Goal: Task Accomplishment & Management: Complete application form

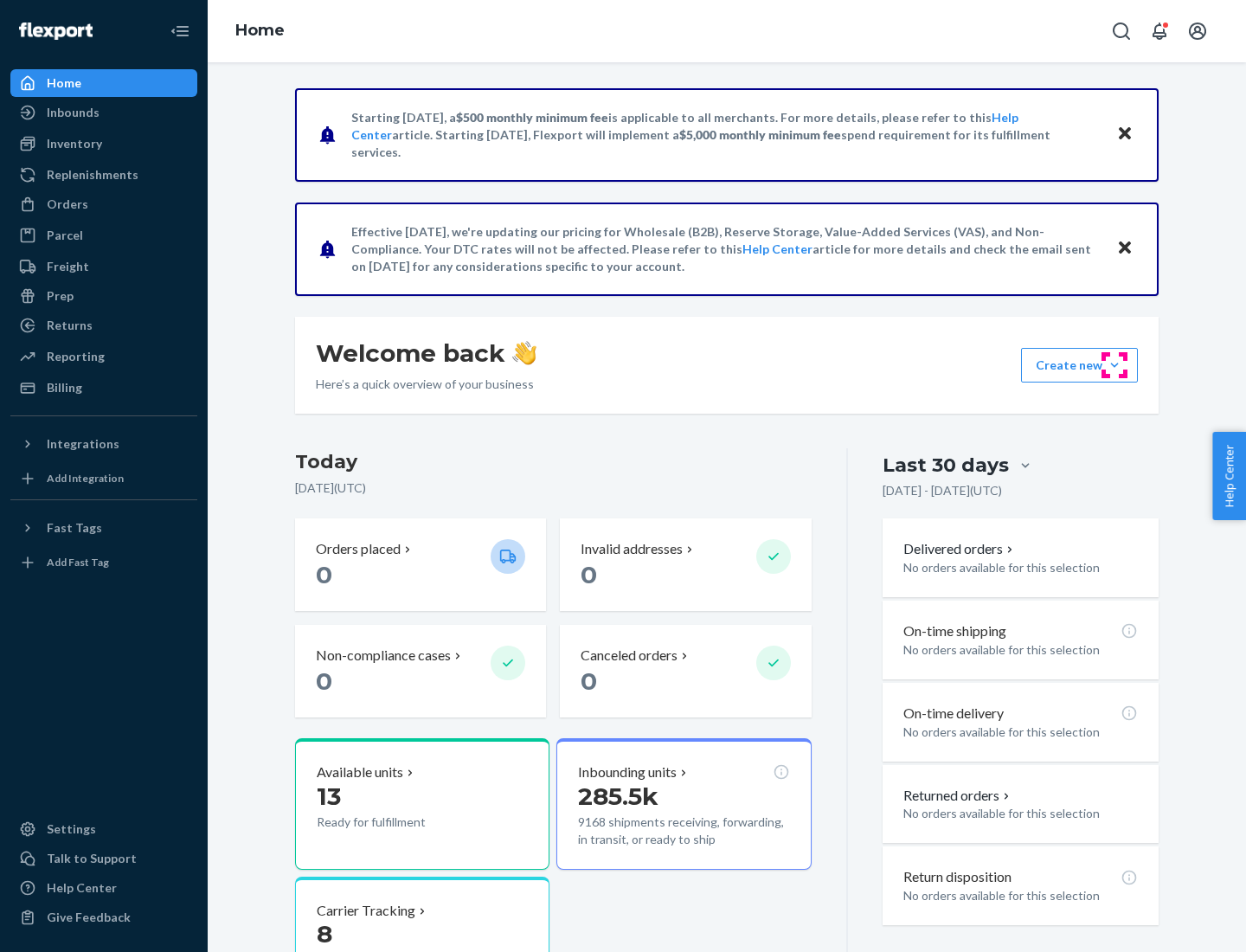
click at [1115, 365] on button "Create new Create new inbound Create new order Create new product" at bounding box center [1079, 365] width 117 height 35
click at [104, 113] on div "Inbounds" at bounding box center [104, 112] width 184 height 24
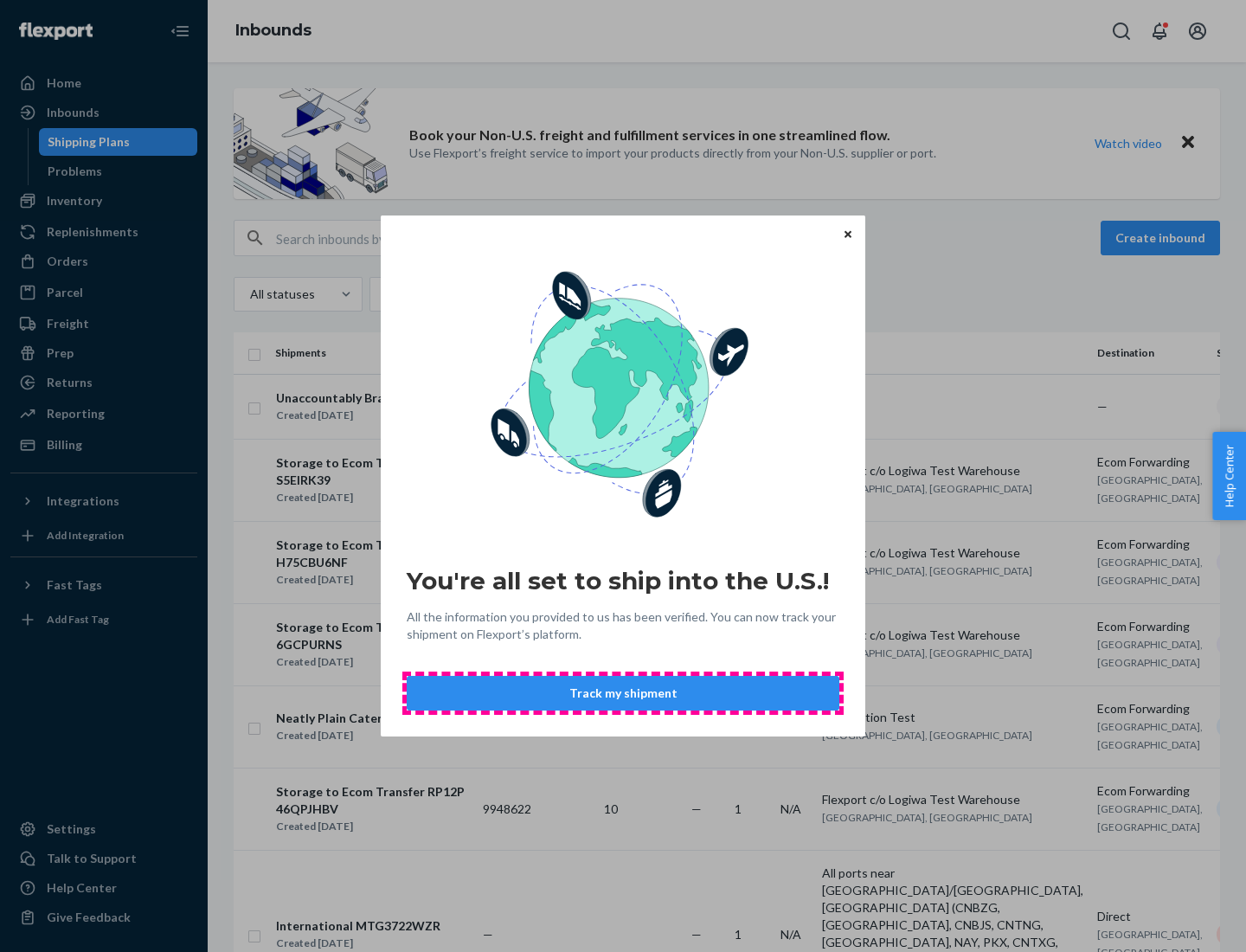
click at [623, 693] on button "Track my shipment" at bounding box center [623, 693] width 433 height 35
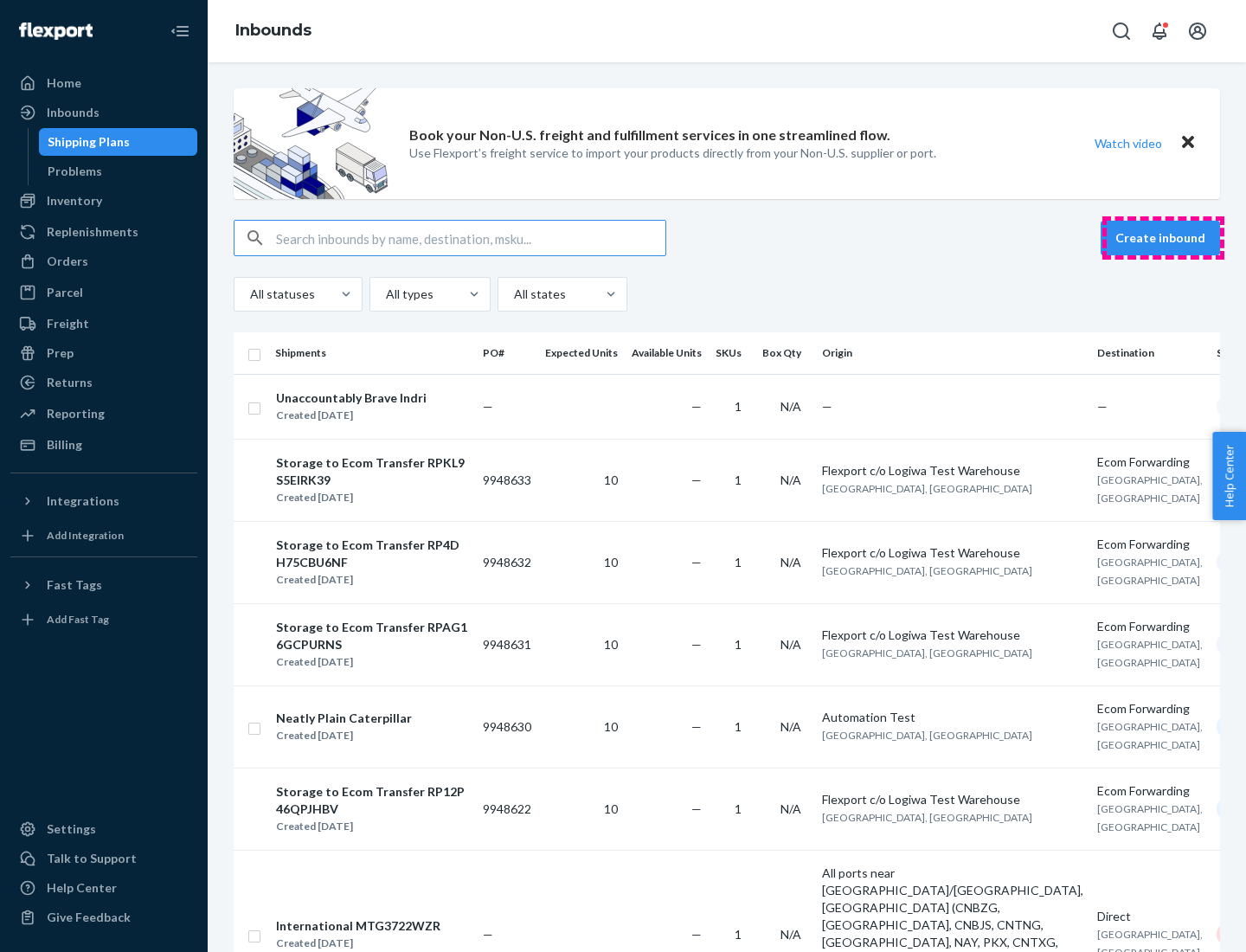
click at [1163, 238] on button "Create inbound" at bounding box center [1161, 238] width 119 height 35
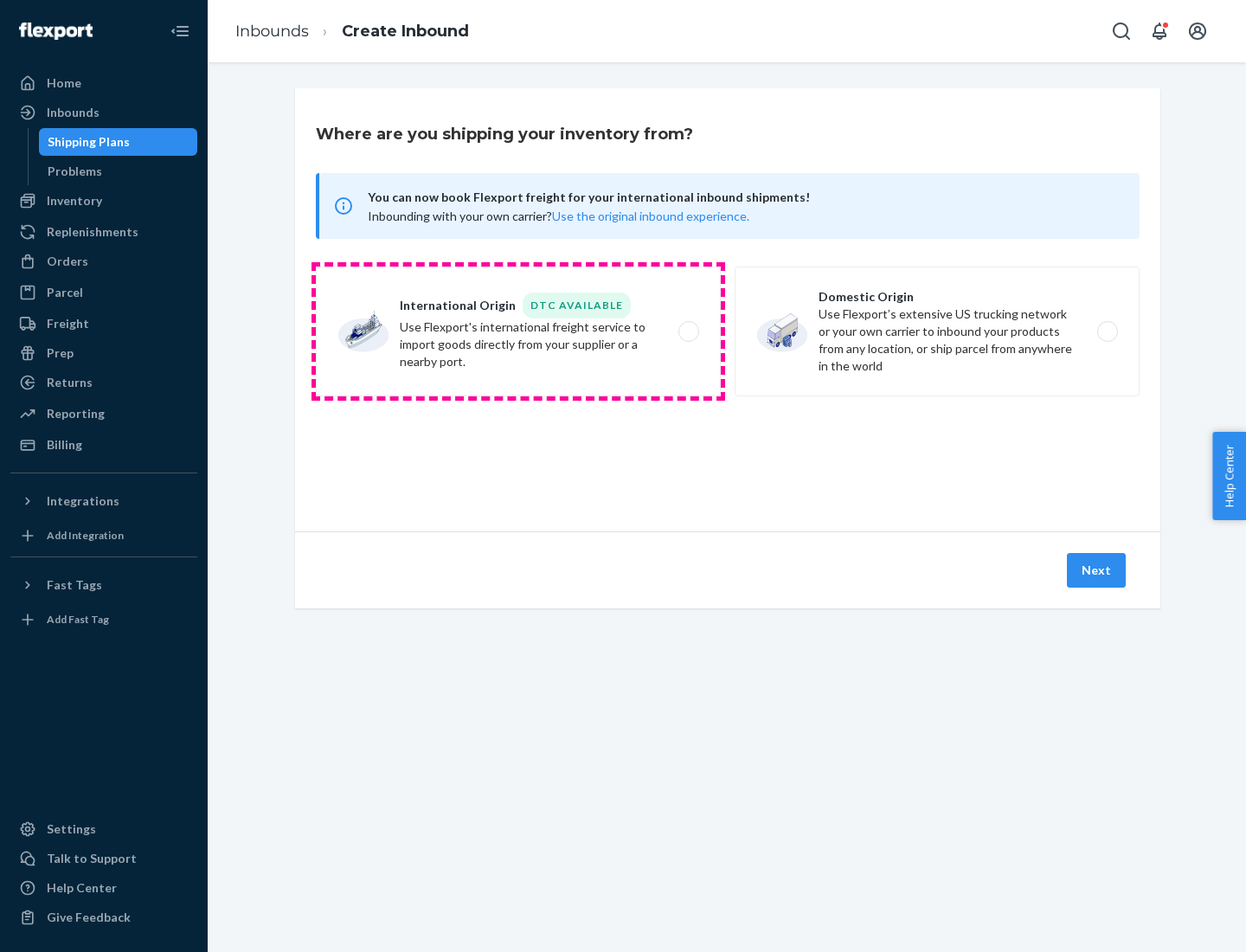
click at [518, 331] on label "International Origin DTC Available Use Flexport's international freight service…" at bounding box center [517, 331] width 405 height 129
click at [688, 331] on input "International Origin DTC Available Use Flexport's international freight service…" at bounding box center [694, 332] width 11 height 11
radio input "true"
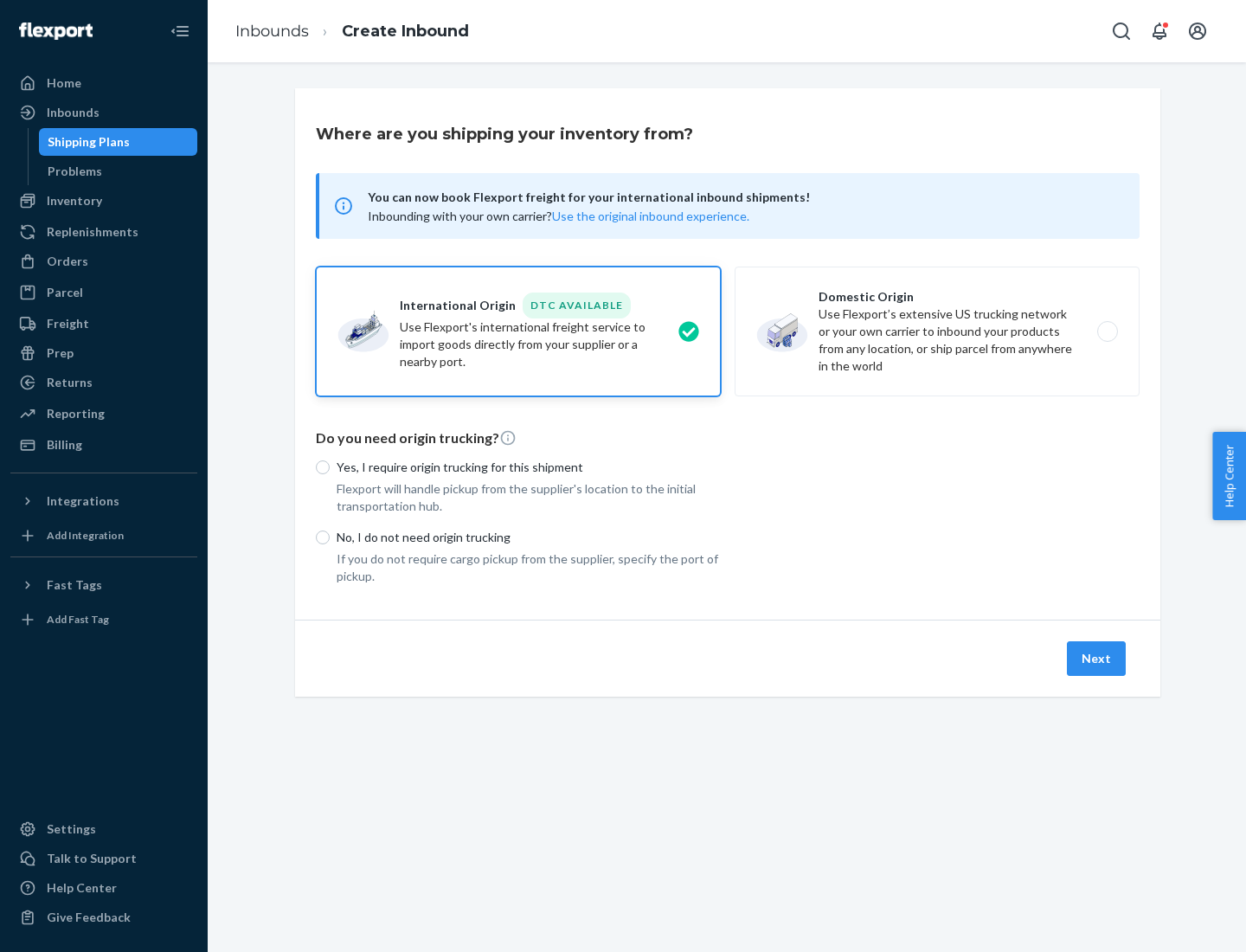
click at [528, 537] on p "No, I do not need origin trucking" at bounding box center [528, 537] width 384 height 17
click at [329, 537] on input "No, I do not need origin trucking" at bounding box center [322, 537] width 14 height 14
radio input "true"
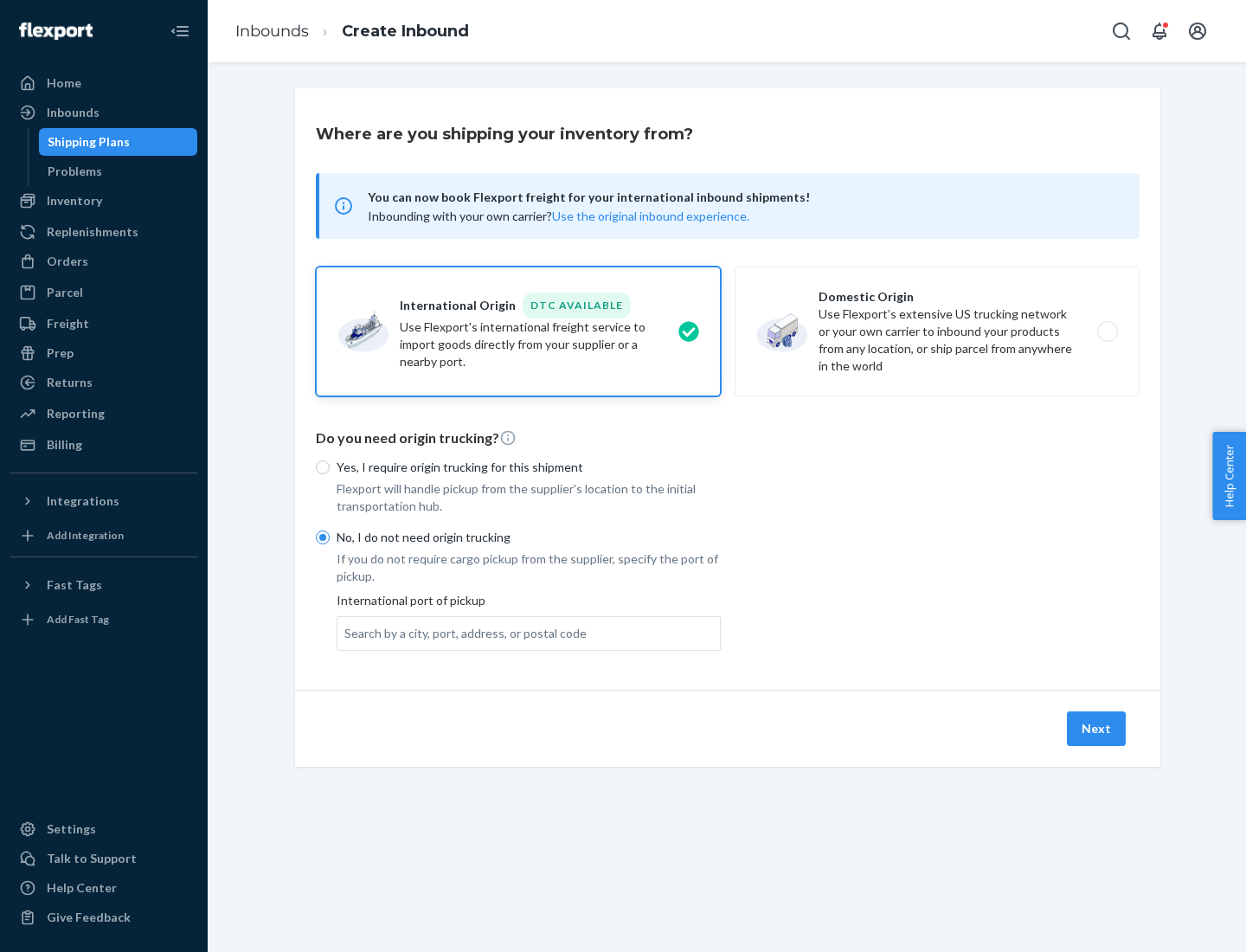
click at [462, 633] on div "Search by a city, port, address, or postal code" at bounding box center [465, 633] width 242 height 17
click at [346, 633] on input "Search by a city, port, address, or postal code" at bounding box center [345, 633] width 2 height 17
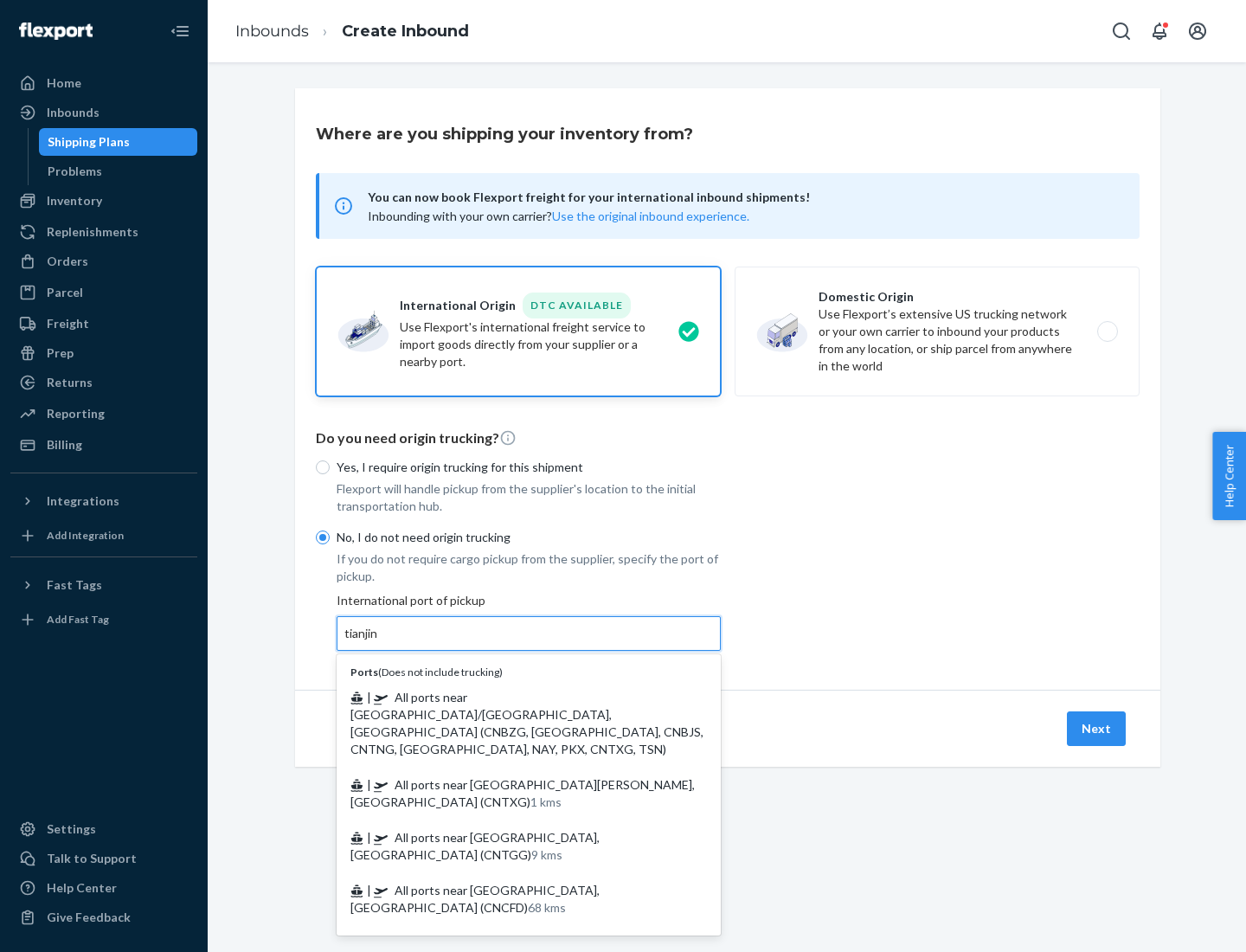
click at [511, 696] on span "| All ports near [GEOGRAPHIC_DATA]/[GEOGRAPHIC_DATA], [GEOGRAPHIC_DATA] (CNBZG,…" at bounding box center [527, 723] width 353 height 67
click at [380, 642] on input "tianjin" at bounding box center [362, 633] width 36 height 17
type input "All ports near [GEOGRAPHIC_DATA]/[GEOGRAPHIC_DATA], [GEOGRAPHIC_DATA] (CNBZG, […"
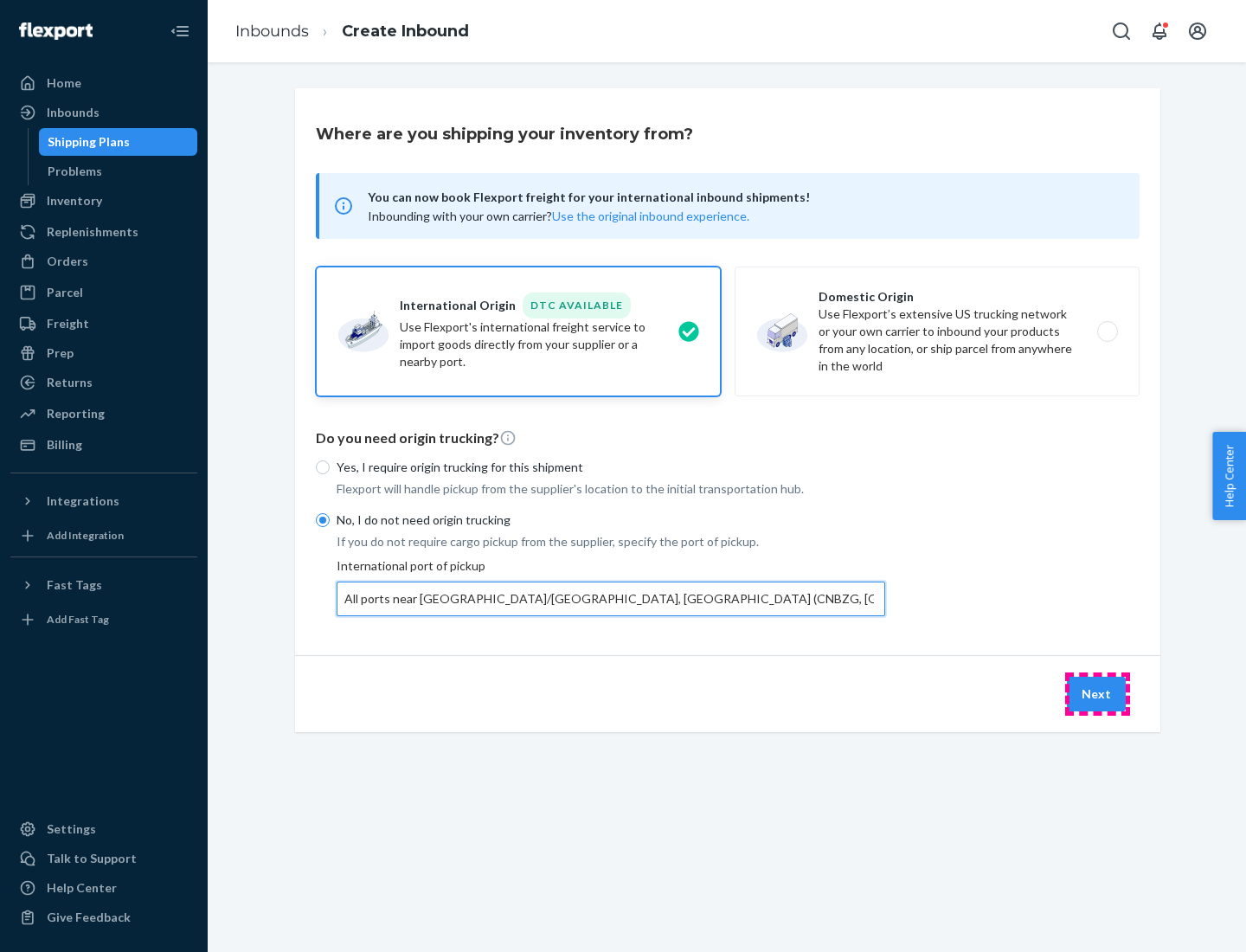
click at [1097, 693] on button "Next" at bounding box center [1096, 694] width 59 height 35
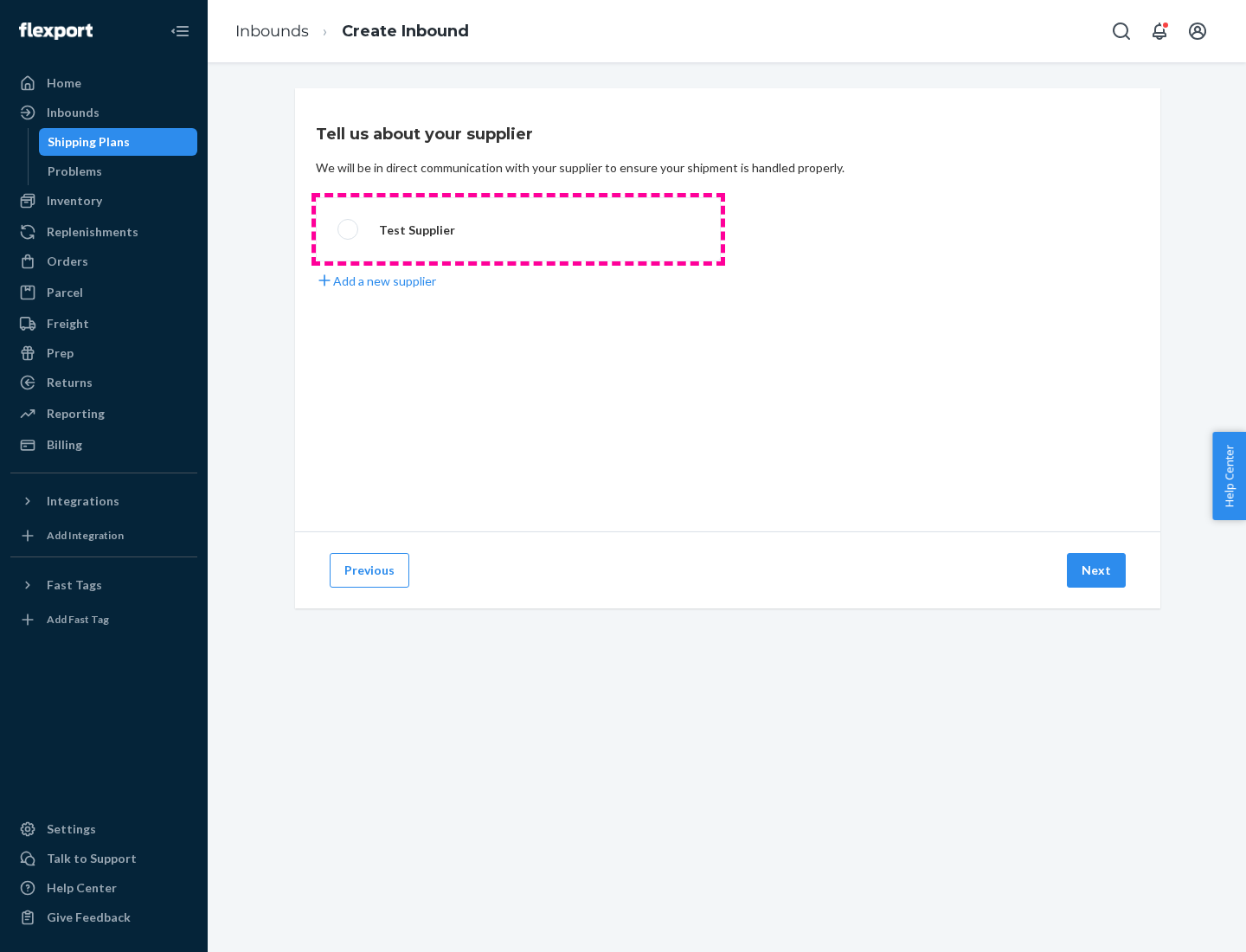
click at [518, 229] on label "Test Supplier" at bounding box center [517, 229] width 405 height 64
click at [349, 229] on input "Test Supplier" at bounding box center [343, 229] width 11 height 11
radio input "true"
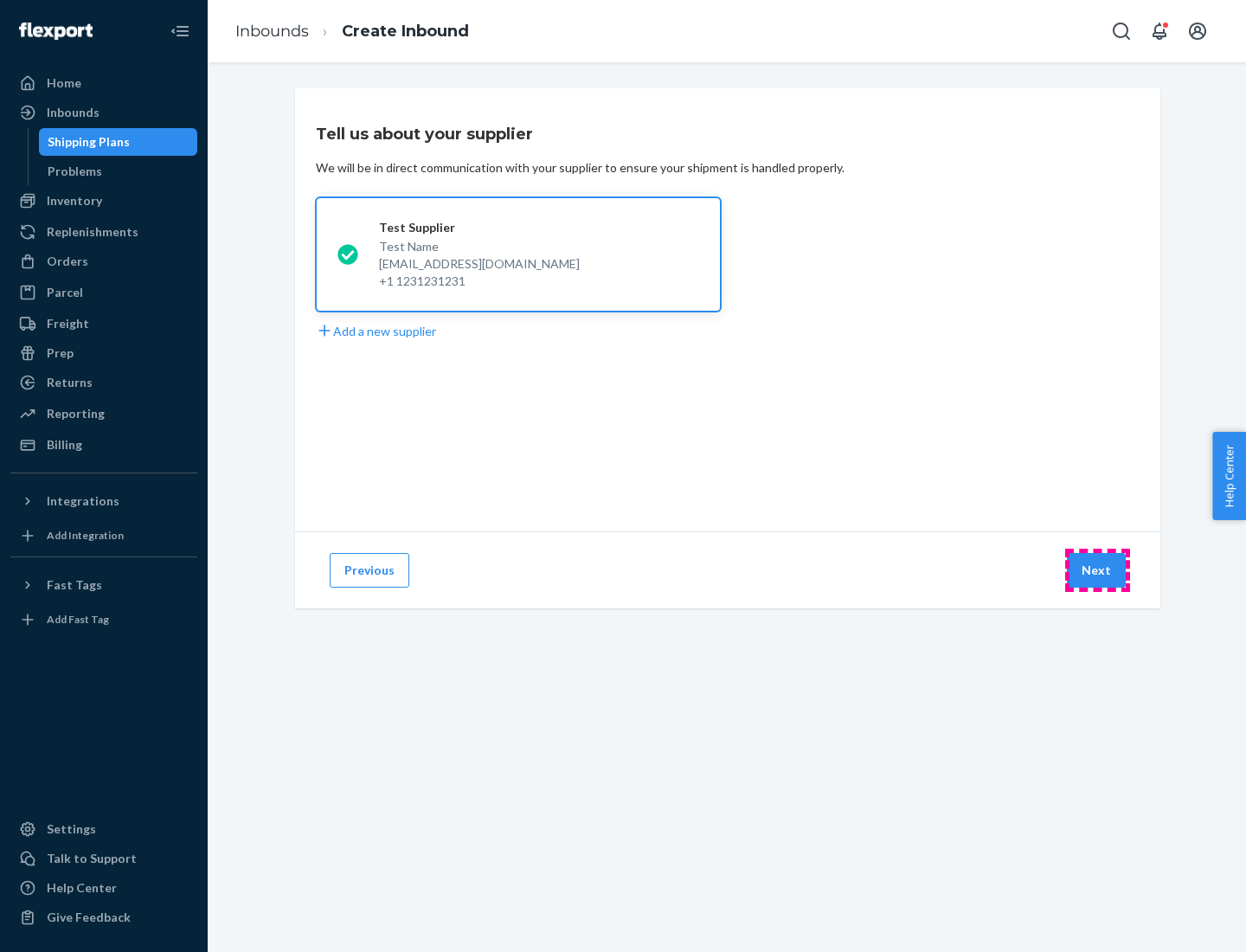
click at [1097, 570] on button "Next" at bounding box center [1096, 570] width 59 height 35
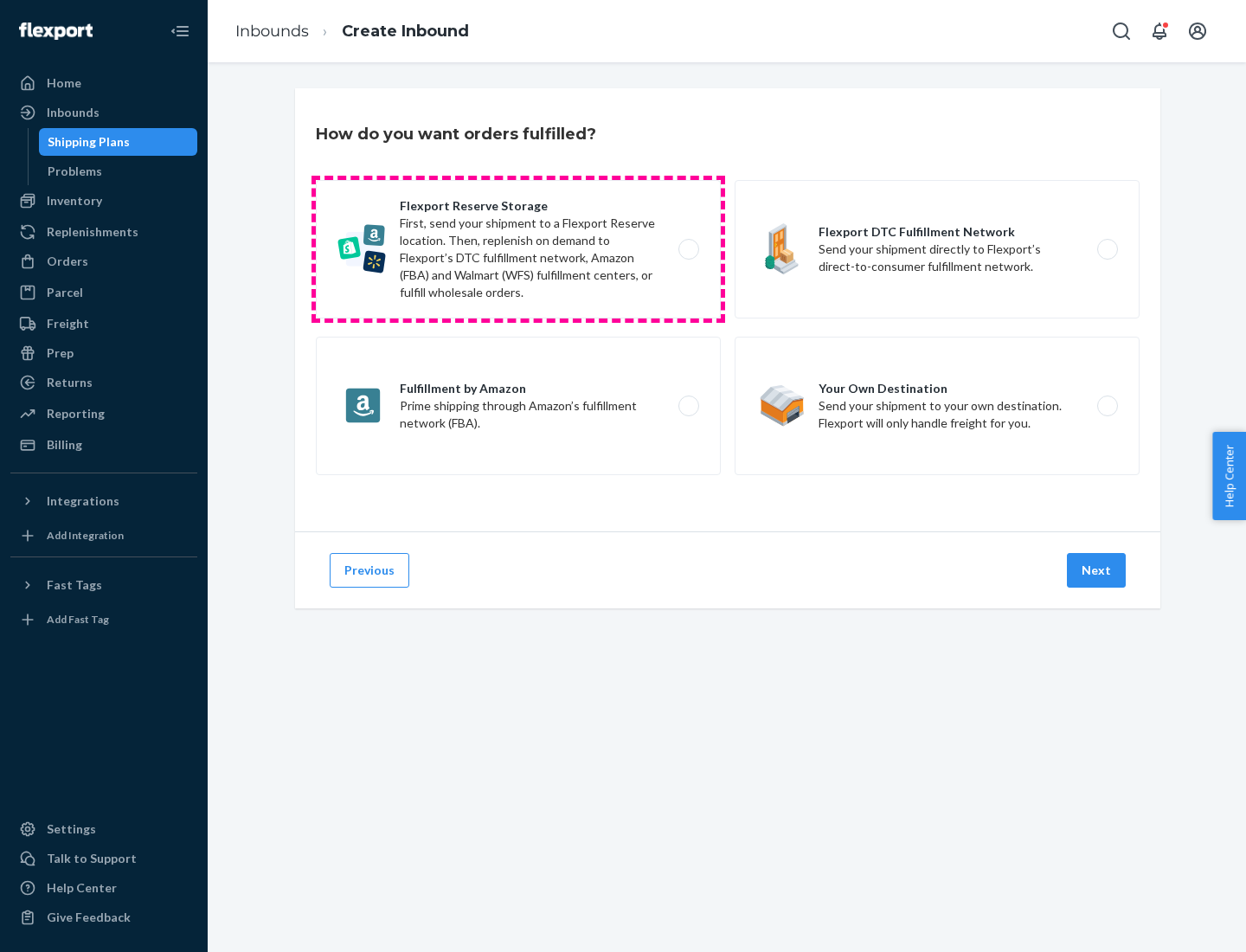
click at [518, 249] on label "Flexport Reserve Storage First, send your shipment to a Flexport Reserve locati…" at bounding box center [517, 249] width 405 height 138
click at [688, 249] on input "Flexport Reserve Storage First, send your shipment to a Flexport Reserve locati…" at bounding box center [694, 249] width 11 height 11
radio input "true"
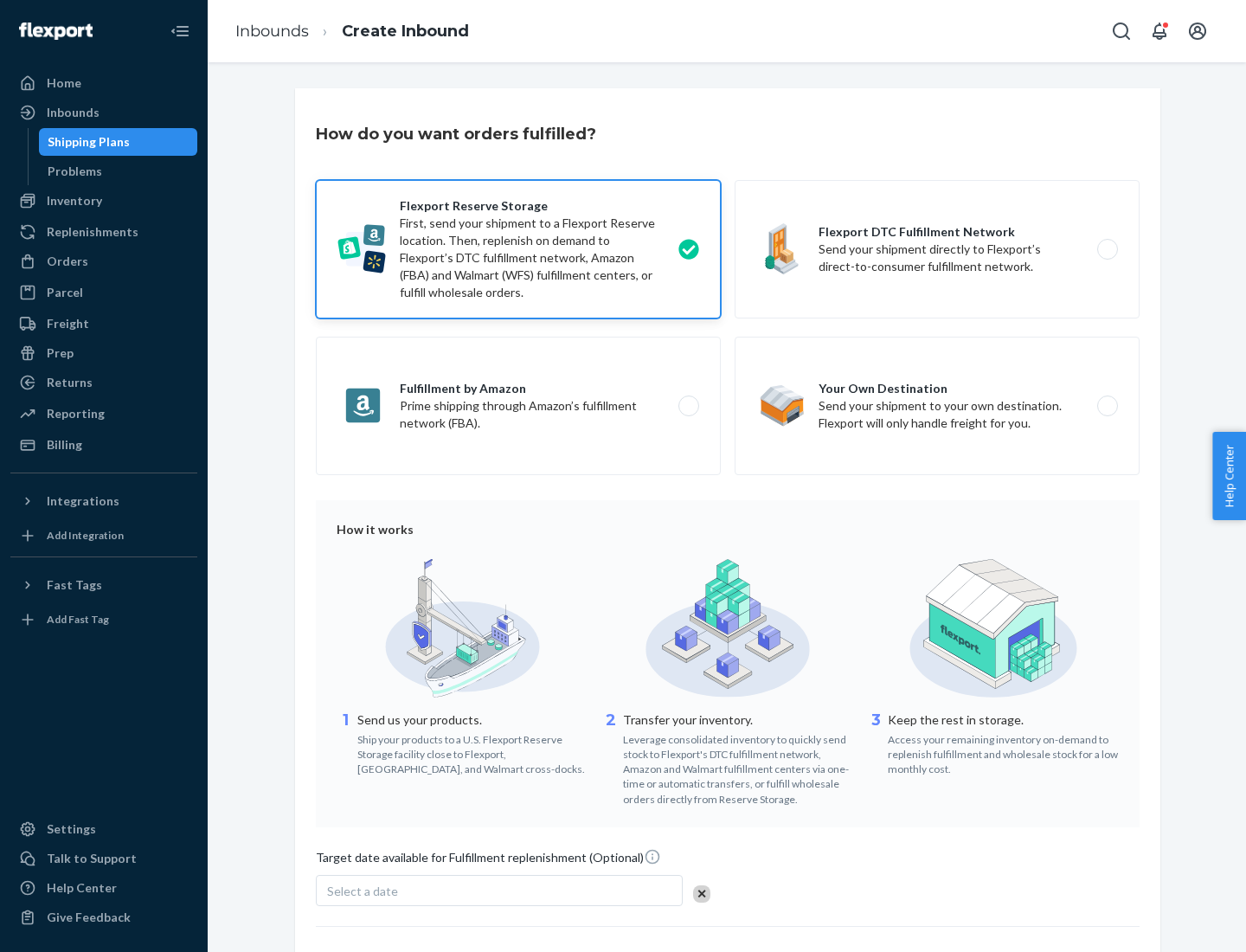
scroll to position [142, 0]
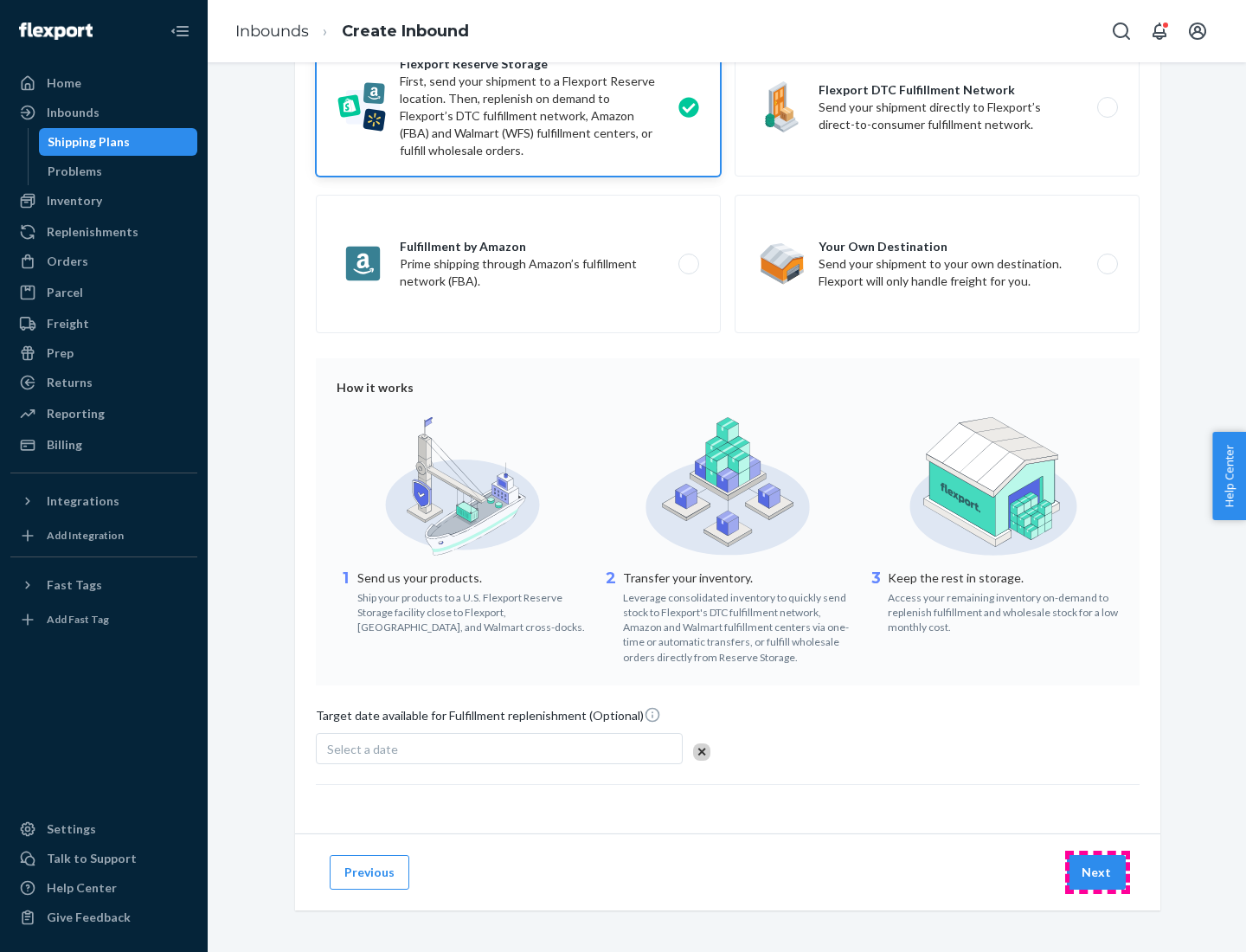
click at [1097, 871] on button "Next" at bounding box center [1096, 872] width 59 height 35
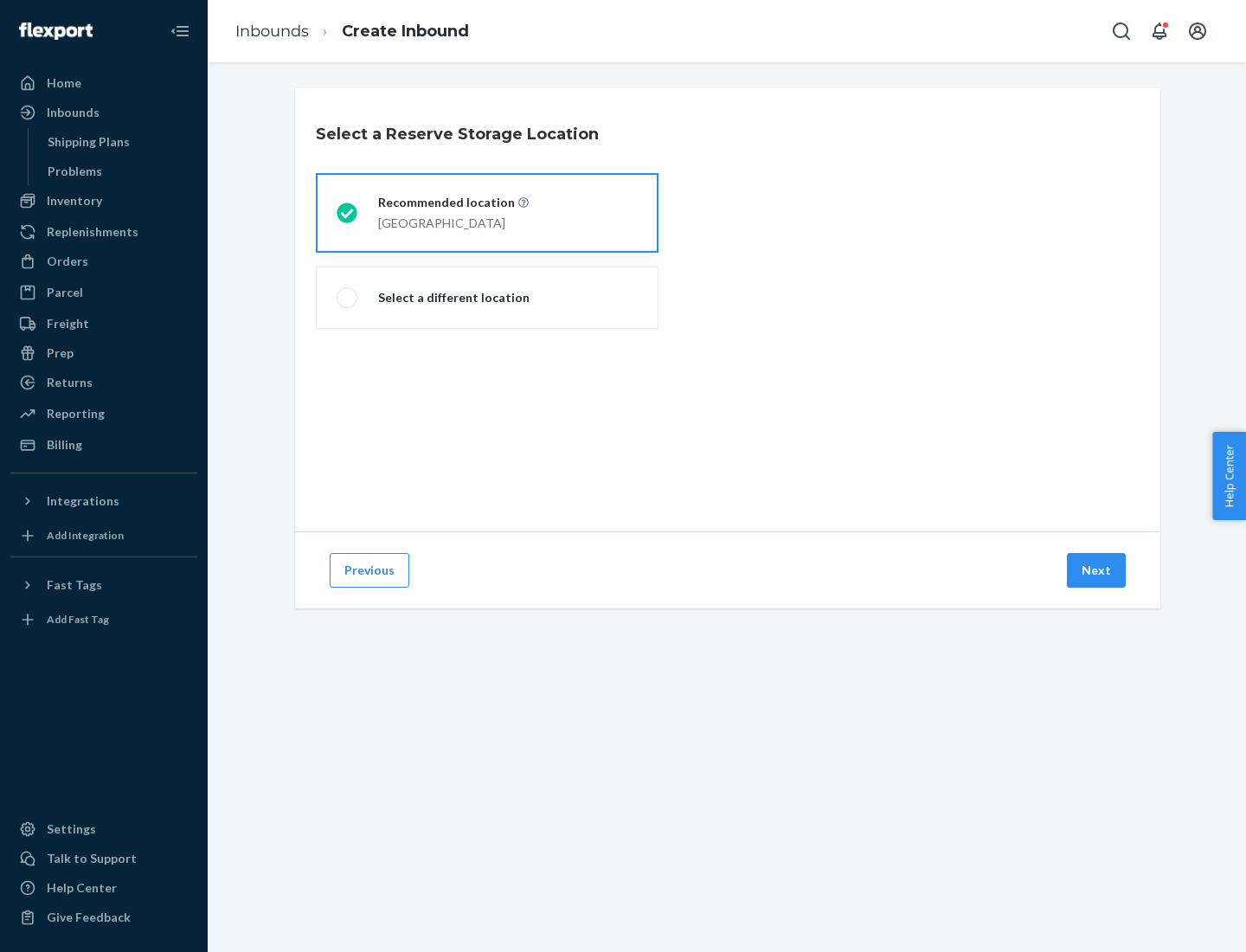
click at [487, 213] on div "[GEOGRAPHIC_DATA]" at bounding box center [453, 221] width 150 height 21
click at [348, 213] on input "Recommended location [GEOGRAPHIC_DATA]" at bounding box center [342, 213] width 11 height 11
click at [1097, 570] on button "Next" at bounding box center [1096, 570] width 59 height 35
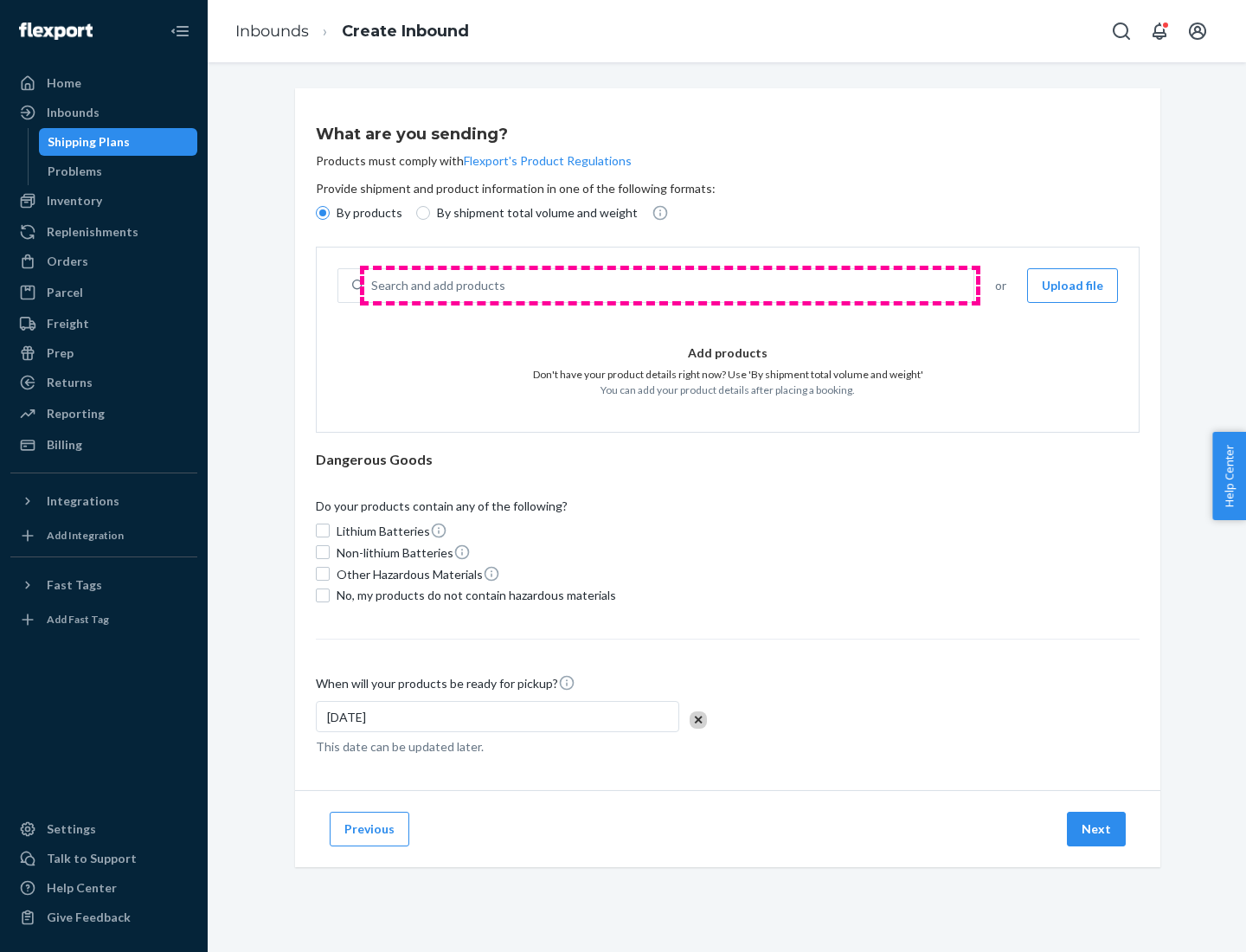
click at [670, 285] on div "Search and add products" at bounding box center [669, 285] width 609 height 31
click at [373, 285] on input "Search and add products" at bounding box center [373, 285] width 2 height 17
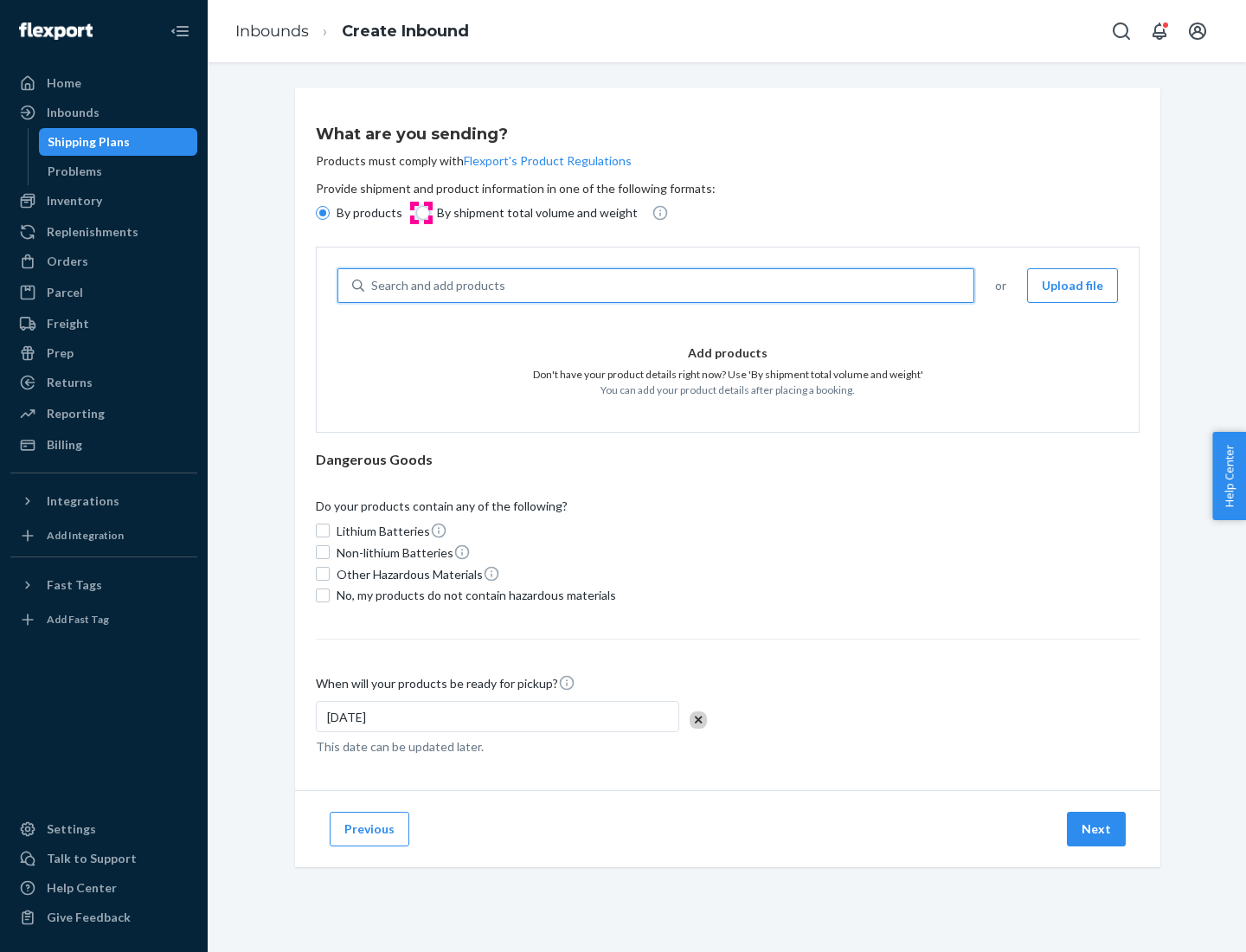
click at [420, 213] on input "By shipment total volume and weight" at bounding box center [423, 212] width 14 height 14
radio input "true"
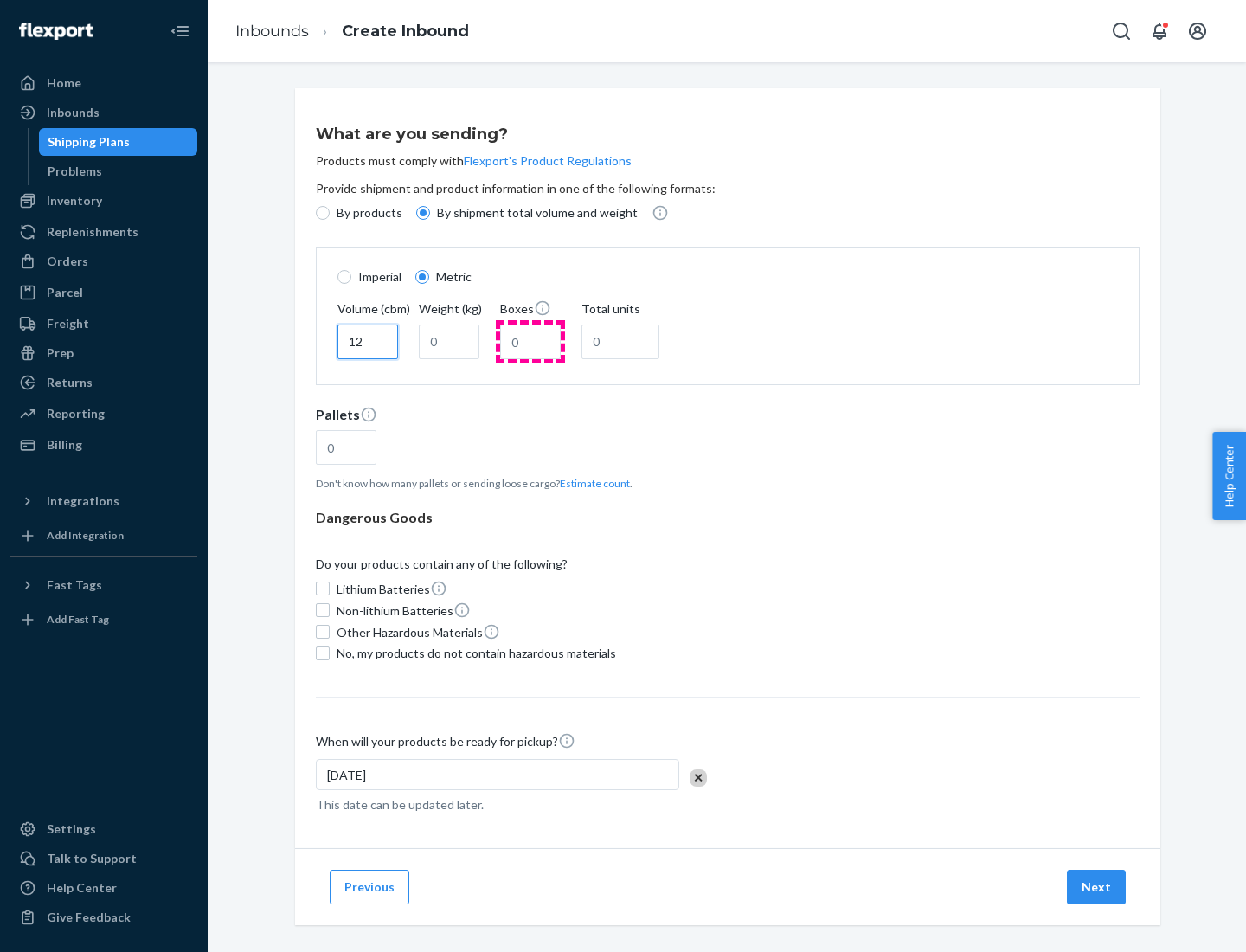
type input "12"
type input "22"
type input "222"
type input "121"
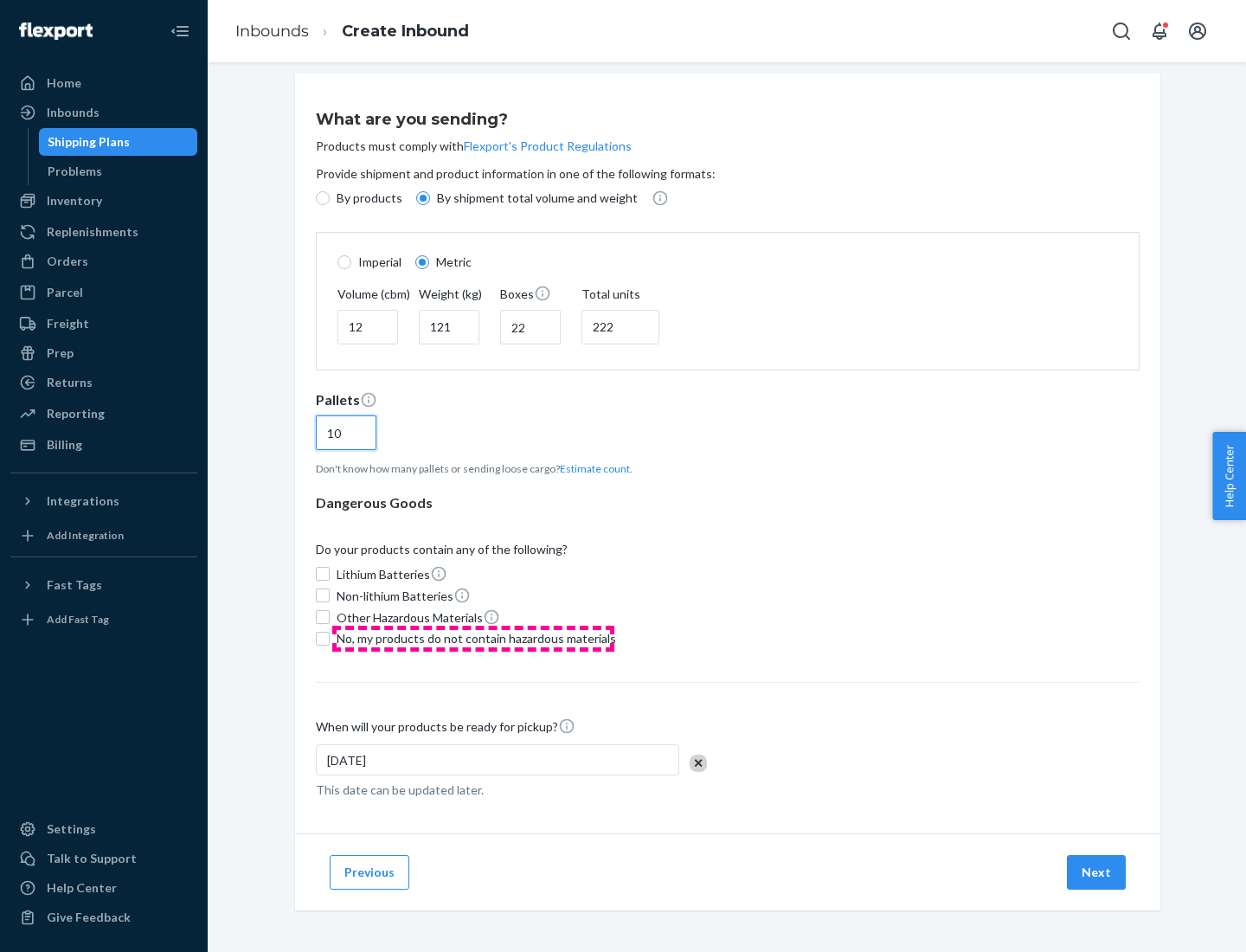
type input "10"
click at [473, 637] on span "No, my products do not contain hazardous materials" at bounding box center [476, 638] width 280 height 17
click at [329, 637] on input "No, my products do not contain hazardous materials" at bounding box center [322, 638] width 14 height 14
checkbox input "true"
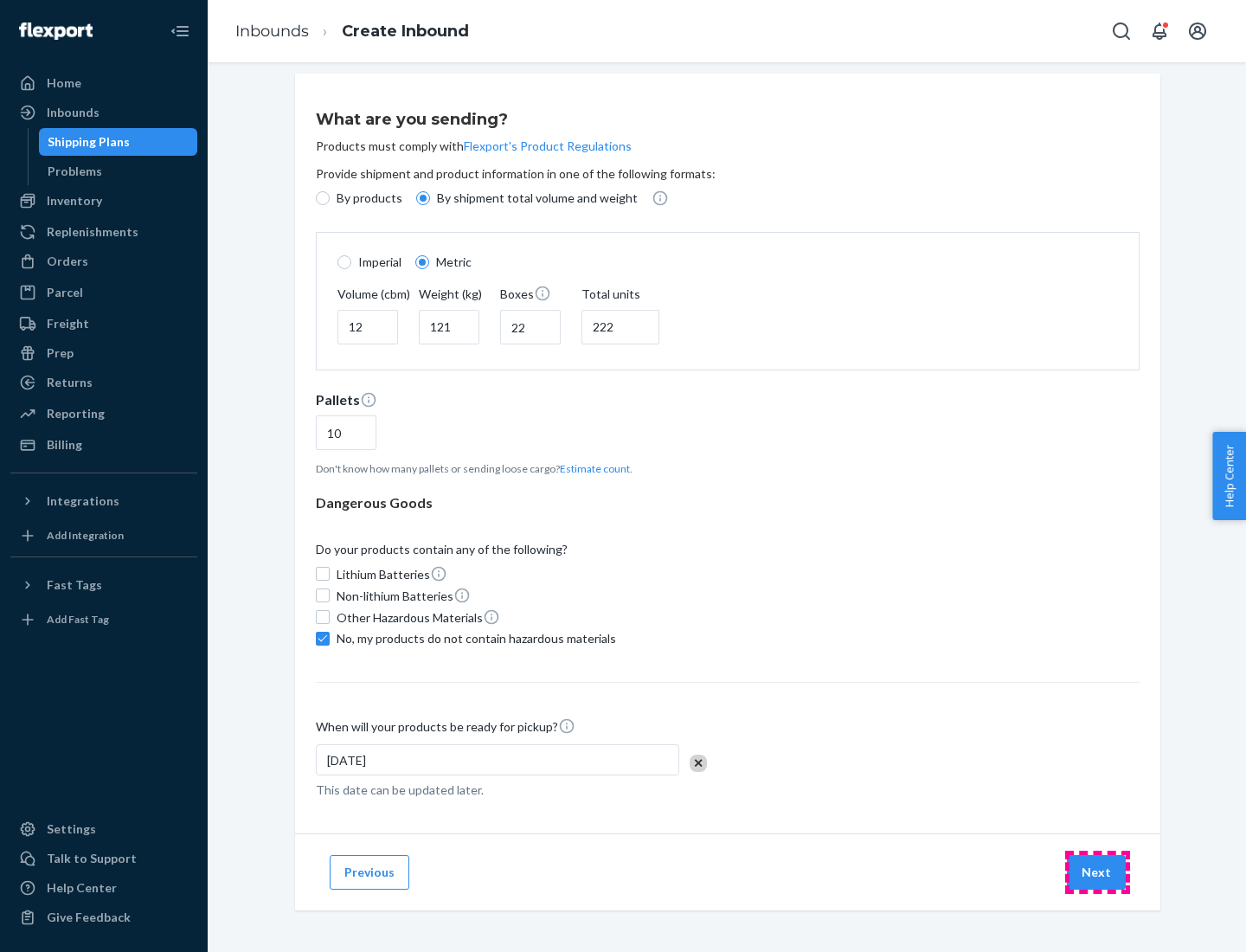
click at [1097, 871] on button "Next" at bounding box center [1096, 872] width 59 height 35
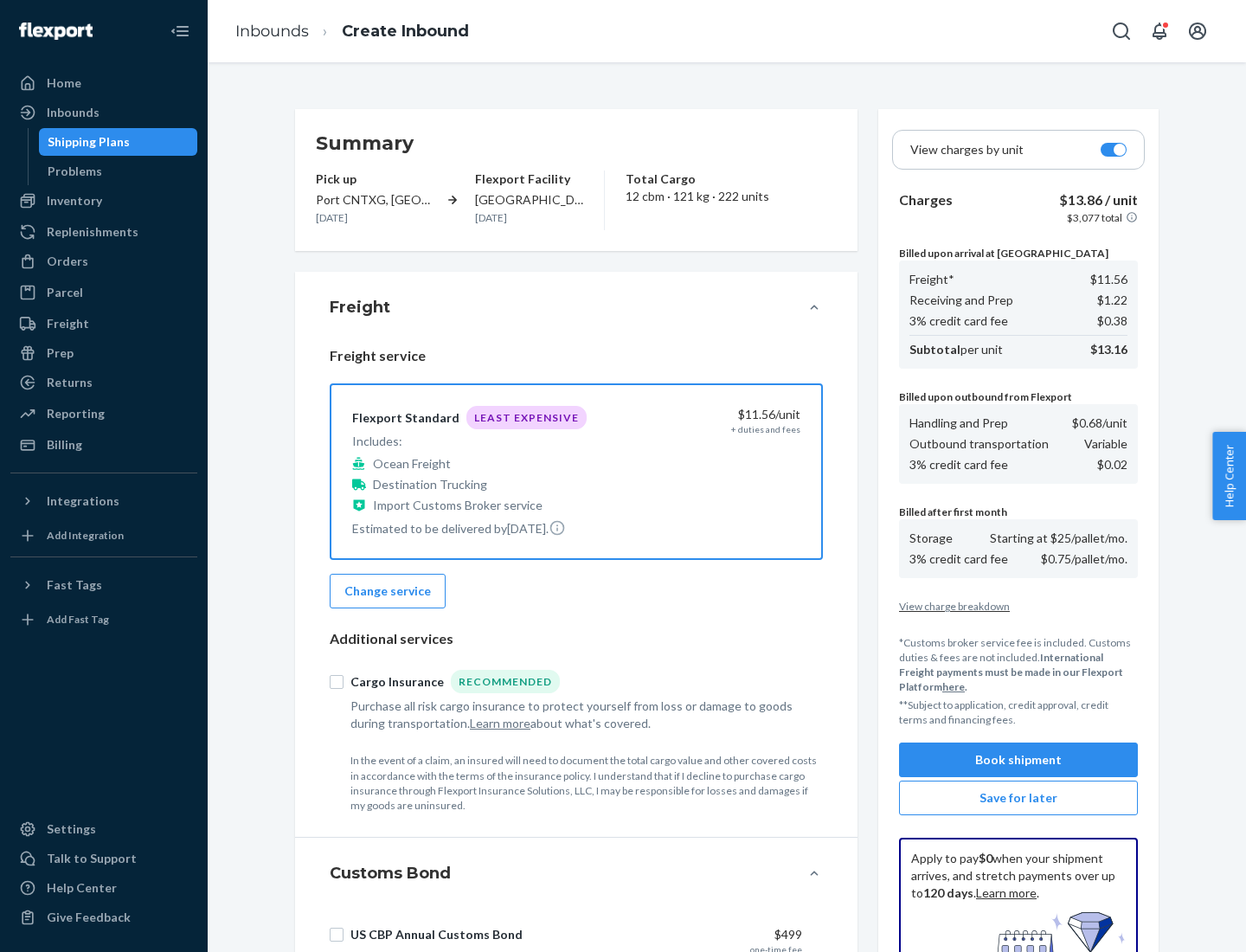
scroll to position [252, 0]
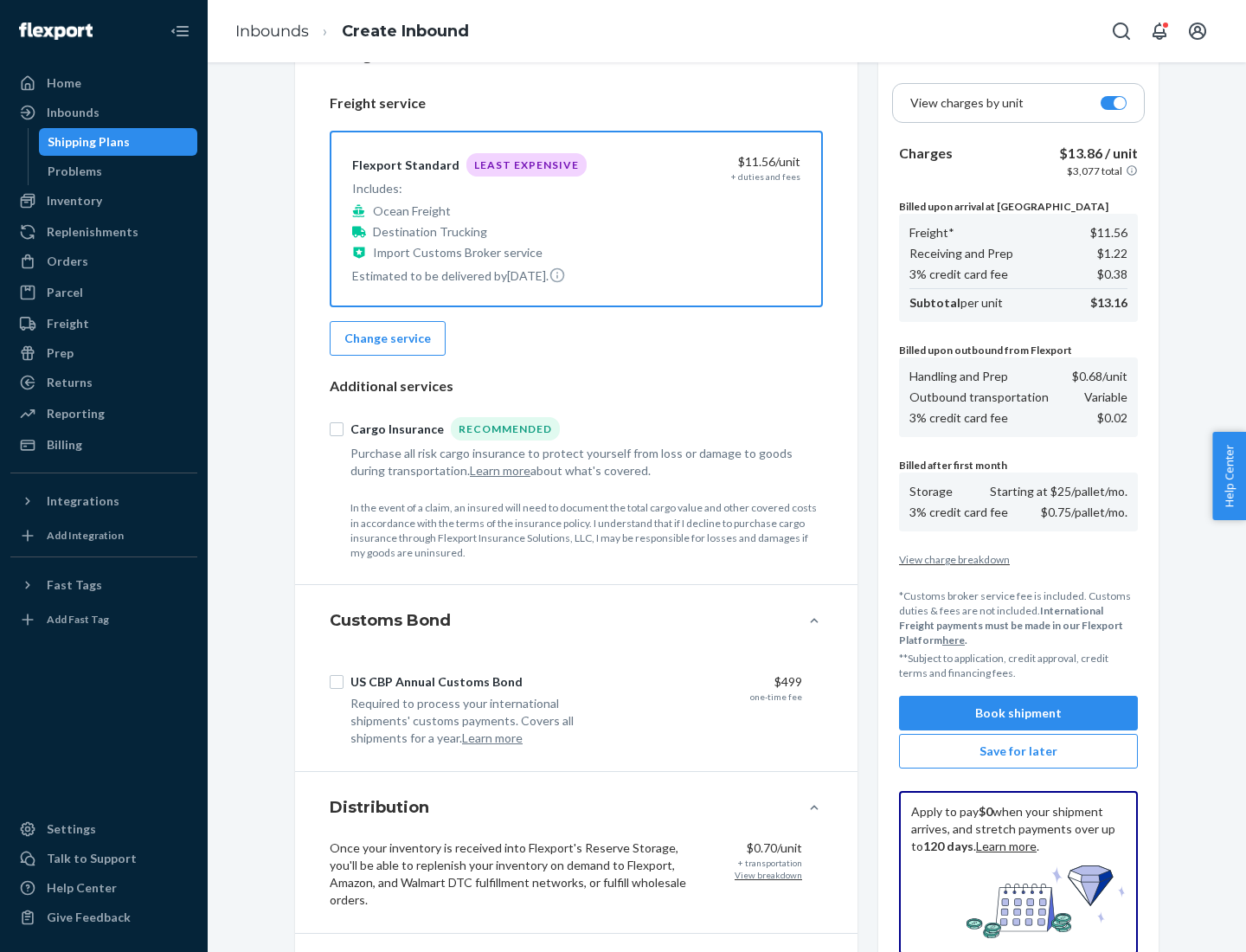
click at [1018, 713] on button "Book shipment" at bounding box center [1018, 713] width 239 height 35
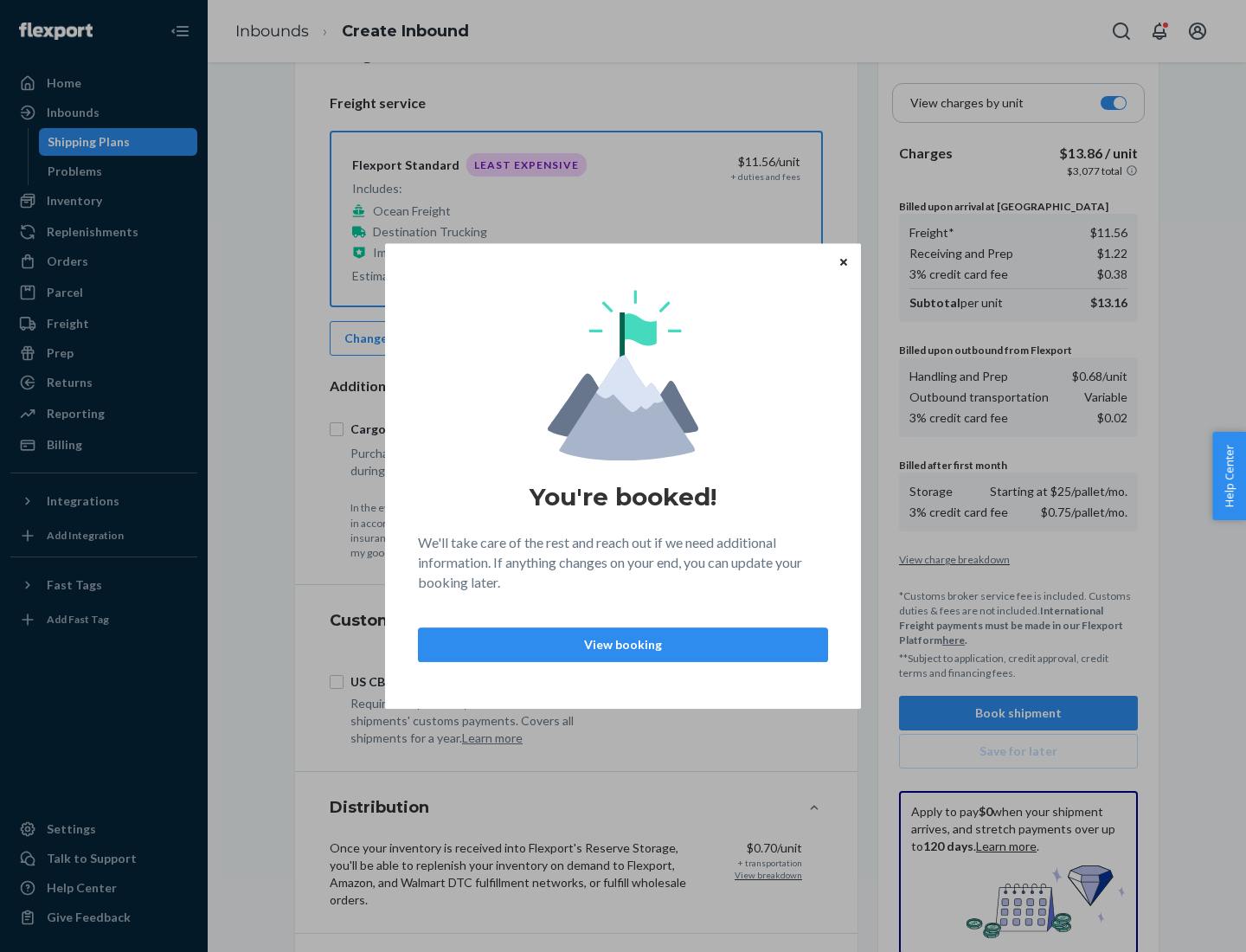
click at [623, 644] on p "View booking" at bounding box center [623, 644] width 381 height 17
